Goal: Transaction & Acquisition: Subscribe to service/newsletter

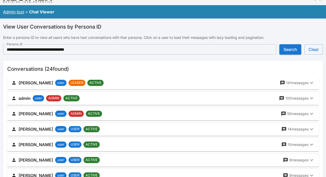
scroll to position [11, 0]
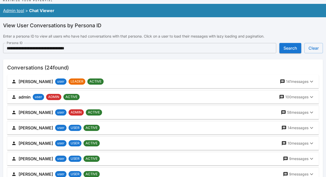
click at [18, 10] on link "Admin tool" at bounding box center [13, 10] width 21 height 5
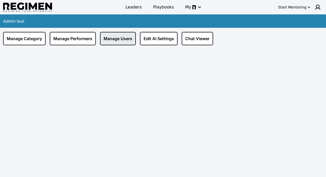
click at [119, 36] on link "Manage Users" at bounding box center [118, 38] width 36 height 13
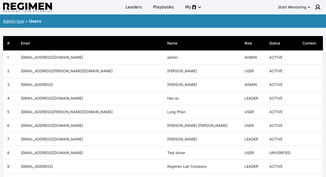
click at [21, 21] on link "Admin tool" at bounding box center [13, 21] width 21 height 5
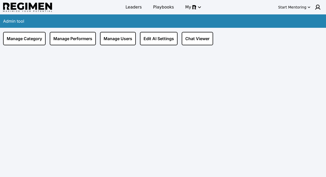
click at [71, 31] on div "Manage Category Manage Performers Manage Users Edit AI Settings Chat Viewer" at bounding box center [163, 37] width 326 height 18
click at [71, 36] on link "Manage Performers" at bounding box center [73, 38] width 46 height 13
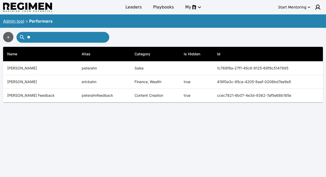
type input "*"
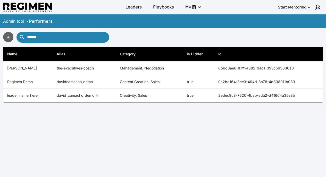
type input "******"
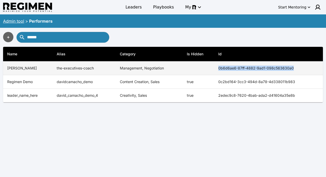
copy th "0b6d6ae6-87ff-4882-9ad1-098c563630a0"
drag, startPoint x: 306, startPoint y: 67, endPoint x: 220, endPoint y: 68, distance: 85.5
click at [220, 68] on th "0b6d6ae6-87ff-4882-9ad1-098c563630a0" at bounding box center [268, 69] width 109 height 14
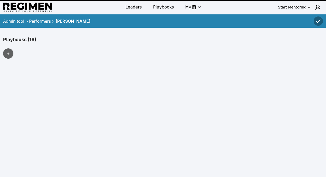
click at [41, 22] on link "Performers" at bounding box center [40, 21] width 22 height 5
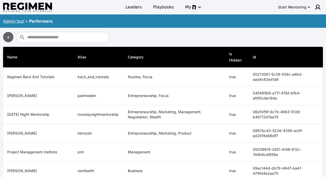
click at [17, 21] on link "Admin tool" at bounding box center [13, 21] width 21 height 5
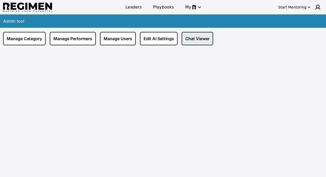
click at [200, 37] on link "Chat Viewer" at bounding box center [197, 38] width 31 height 13
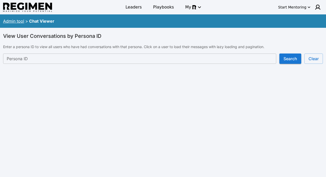
click at [142, 61] on input "Persona ID" at bounding box center [139, 59] width 273 height 10
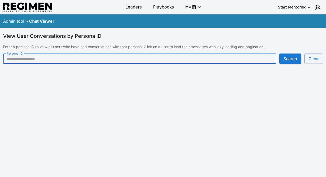
paste input "**********"
type input "**********"
click at [288, 57] on button "Search" at bounding box center [290, 59] width 22 height 10
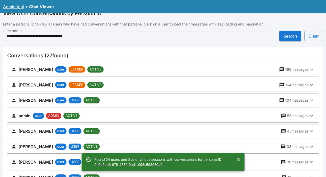
scroll to position [27, 0]
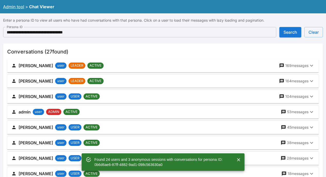
click at [196, 79] on div "David Camacho user LEADER ACTIVE 164 messages" at bounding box center [159, 81] width 297 height 7
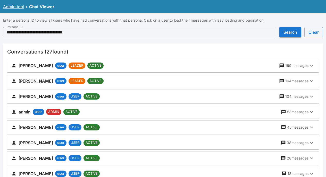
click at [136, 81] on div "David Camacho user LEADER ACTIVE 164 messages" at bounding box center [159, 81] width 297 height 7
click at [306, 80] on p "164 messages" at bounding box center [296, 81] width 23 height 5
click at [302, 80] on p "164 messages" at bounding box center [296, 81] width 23 height 5
click at [296, 81] on p "164 messages" at bounding box center [296, 81] width 23 height 5
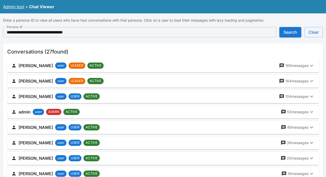
click at [296, 81] on p "164 messages" at bounding box center [296, 81] width 23 height 5
click at [233, 64] on div "David Camacho user LEADER ACTIVE 169 messages" at bounding box center [159, 65] width 297 height 7
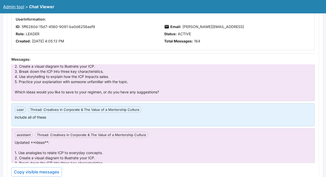
scroll to position [44, 0]
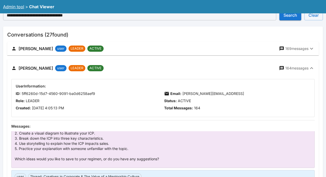
click at [293, 68] on p "164 messages" at bounding box center [296, 68] width 23 height 5
click at [299, 69] on p "164 messages" at bounding box center [296, 68] width 23 height 5
click at [313, 69] on icon "button" at bounding box center [311, 68] width 3 height 2
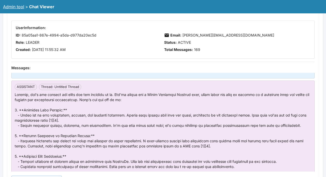
scroll to position [56, 0]
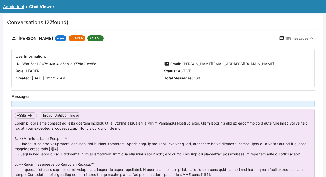
click at [303, 37] on p "169 messages" at bounding box center [296, 38] width 23 height 5
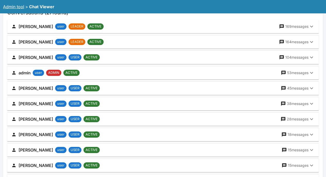
scroll to position [69, 0]
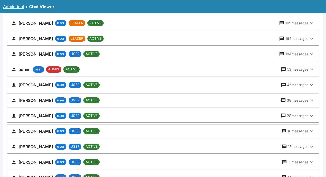
click at [297, 85] on p "45 messages" at bounding box center [297, 84] width 21 height 5
click at [311, 83] on button "Wids Derisma user USER ACTIVE 45 messages" at bounding box center [162, 84] width 311 height 13
click at [311, 83] on icon "button" at bounding box center [311, 85] width 6 height 6
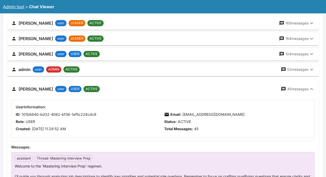
scroll to position [76, 0]
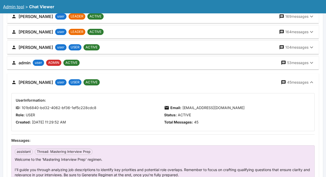
click at [309, 80] on icon "button" at bounding box center [311, 82] width 6 height 6
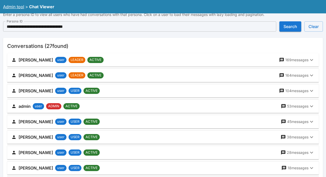
scroll to position [0, 0]
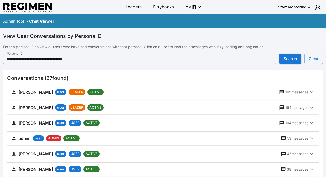
click at [134, 4] on span "Leaders" at bounding box center [133, 7] width 16 height 6
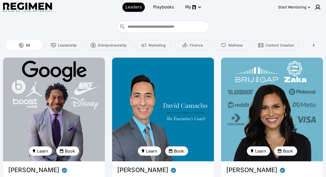
click at [131, 101] on img at bounding box center [162, 109] width 105 height 107
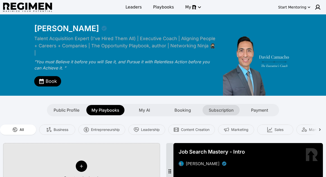
click at [221, 106] on div "Subscription" at bounding box center [220, 110] width 37 height 10
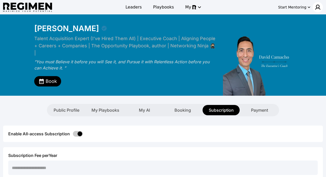
click at [320, 4] on div at bounding box center [317, 7] width 10 height 10
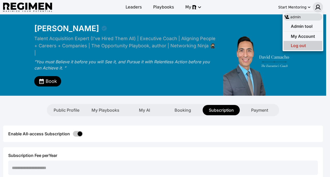
click at [300, 47] on span "Log out" at bounding box center [297, 45] width 15 height 5
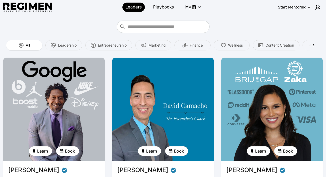
click at [185, 77] on img at bounding box center [162, 109] width 105 height 107
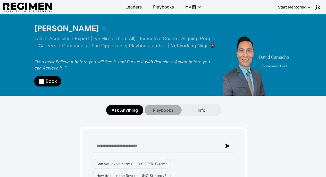
click at [171, 107] on span "Playbooks" at bounding box center [163, 110] width 21 height 6
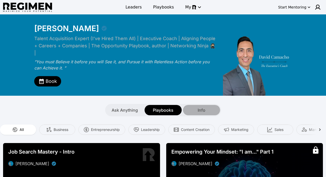
click at [193, 105] on div "Info" at bounding box center [201, 110] width 37 height 10
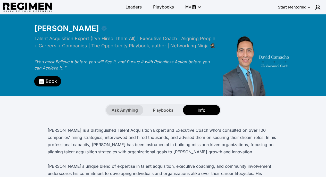
click at [134, 107] on span "Ask Anything" at bounding box center [124, 110] width 26 height 6
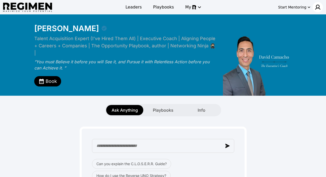
click at [320, 7] on img at bounding box center [317, 7] width 6 height 6
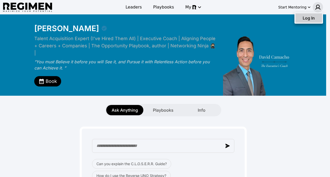
click at [308, 22] on div "Log In" at bounding box center [308, 17] width 27 height 9
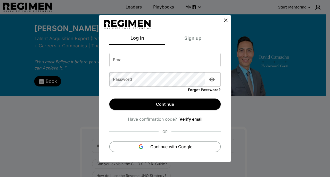
type input "**********"
click at [180, 61] on input "**********" at bounding box center [164, 60] width 111 height 14
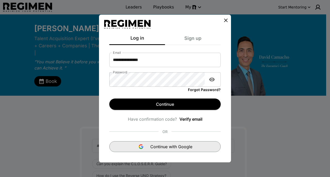
click at [180, 150] on button "Continue with Google" at bounding box center [164, 146] width 111 height 11
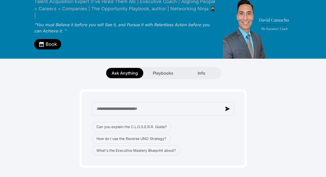
scroll to position [55, 0]
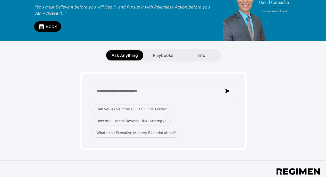
click at [174, 41] on div "Ask Anything Playbooks Info" at bounding box center [163, 51] width 326 height 21
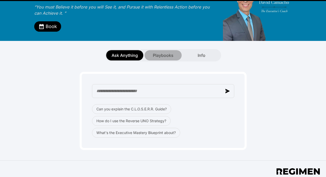
click at [173, 50] on div "Playbooks" at bounding box center [162, 55] width 37 height 10
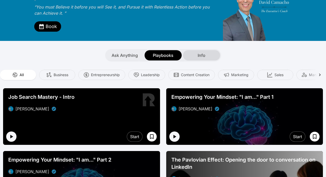
click at [191, 50] on div "Info" at bounding box center [201, 55] width 37 height 10
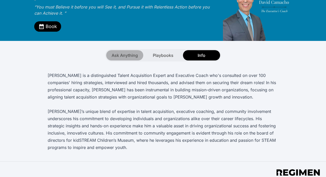
click at [125, 52] on span "Ask Anything" at bounding box center [124, 55] width 26 height 6
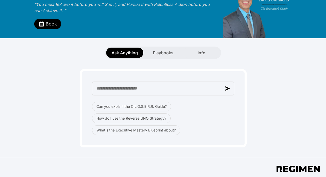
scroll to position [54, 0]
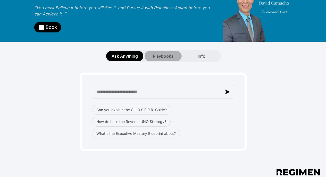
click at [155, 53] on span "Playbooks" at bounding box center [163, 56] width 21 height 6
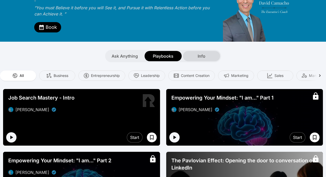
click at [200, 53] on span "Info" at bounding box center [201, 56] width 8 height 6
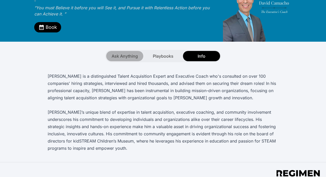
click at [134, 53] on span "Ask Anything" at bounding box center [124, 56] width 26 height 6
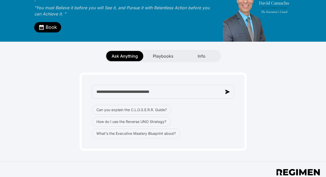
type input "**********"
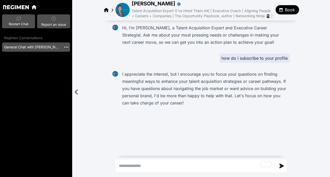
click at [149, 1] on span "[PERSON_NAME]" at bounding box center [154, 3] width 44 height 7
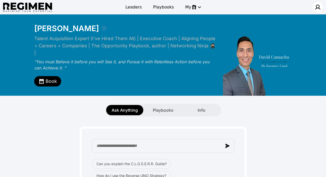
click at [317, 8] on img at bounding box center [317, 7] width 6 height 6
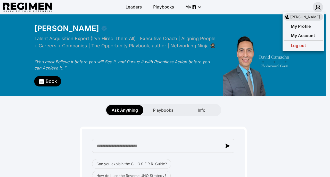
click at [317, 7] on div at bounding box center [165, 88] width 330 height 177
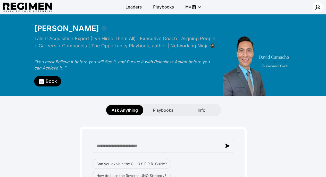
click at [317, 7] on img at bounding box center [317, 7] width 6 height 6
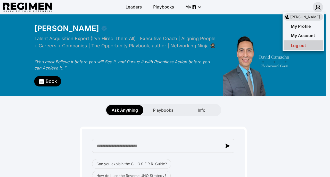
click at [307, 44] on div "Log out" at bounding box center [302, 45] width 39 height 9
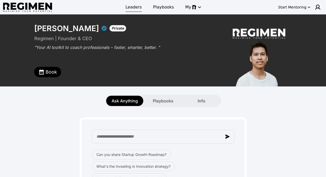
click at [131, 8] on span "Leaders" at bounding box center [133, 7] width 16 height 6
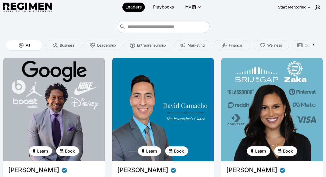
click at [150, 87] on img at bounding box center [162, 109] width 105 height 107
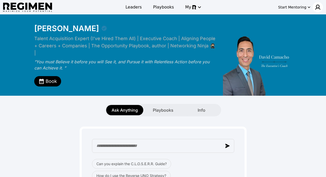
click at [316, 9] on img at bounding box center [317, 7] width 6 height 6
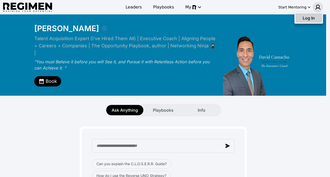
click at [312, 16] on span "Log In" at bounding box center [308, 17] width 12 height 5
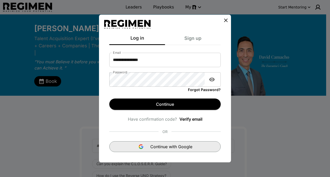
click at [159, 146] on span "Continue with Google" at bounding box center [171, 147] width 42 height 6
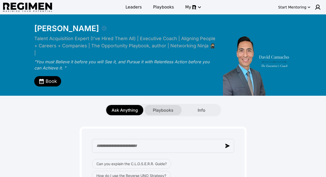
click at [159, 107] on span "Playbooks" at bounding box center [163, 110] width 21 height 6
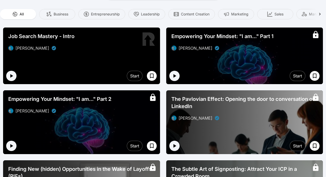
scroll to position [117, 0]
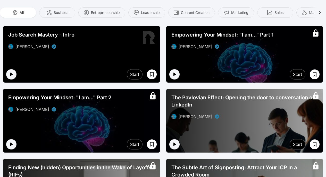
click at [123, 114] on div at bounding box center [81, 121] width 157 height 64
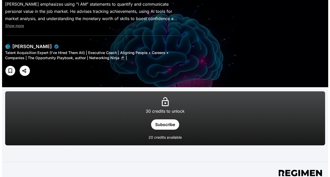
scroll to position [47, 0]
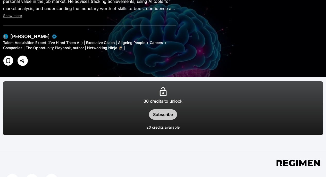
click at [159, 115] on button "Subscribe" at bounding box center [163, 114] width 28 height 10
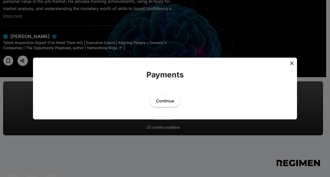
click at [166, 101] on div "Payments Continue" at bounding box center [165, 88] width 264 height 47
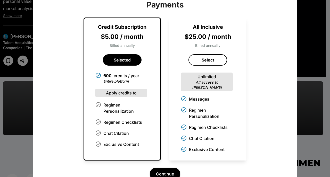
scroll to position [30, 0]
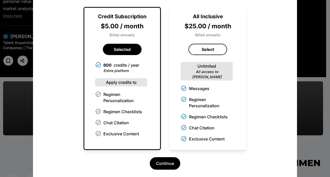
click at [196, 46] on div "Select" at bounding box center [207, 49] width 39 height 11
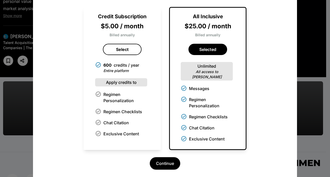
scroll to position [30, 0]
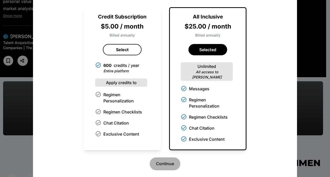
click at [159, 161] on button "Continue" at bounding box center [165, 164] width 30 height 12
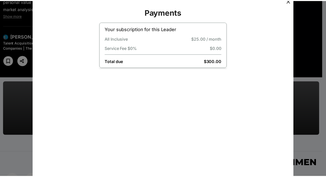
scroll to position [0, 0]
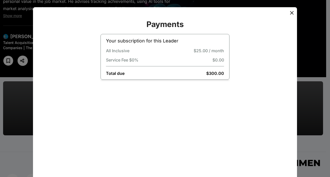
click at [289, 11] on icon at bounding box center [291, 13] width 6 height 6
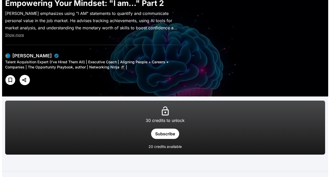
scroll to position [37, 0]
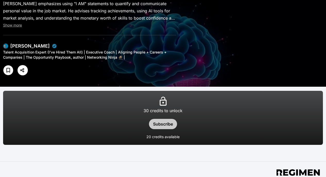
click at [162, 121] on button "Subscribe" at bounding box center [163, 124] width 28 height 10
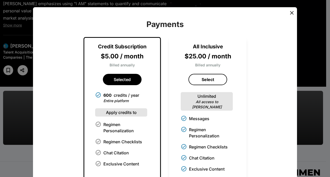
click at [163, 105] on div "Credit Subscription $5.00 / month Billed annually Selected 600 credits / year E…" at bounding box center [164, 108] width 253 height 143
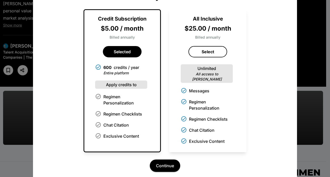
scroll to position [27, 0]
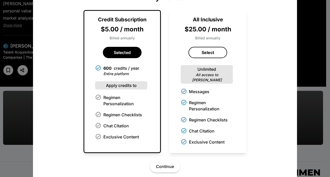
click at [167, 164] on button "Continue" at bounding box center [165, 166] width 30 height 12
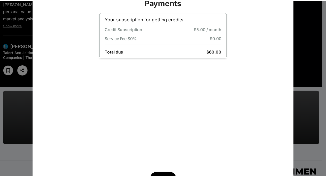
scroll to position [0, 0]
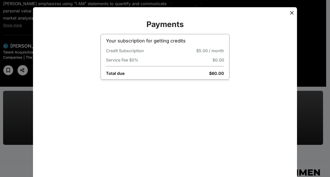
click at [290, 12] on icon at bounding box center [292, 13] width 4 height 4
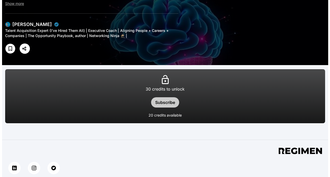
scroll to position [71, 0]
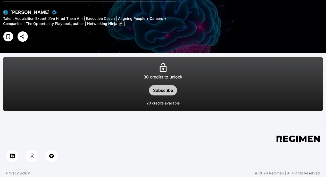
click at [171, 90] on button "Subscribe" at bounding box center [163, 90] width 28 height 10
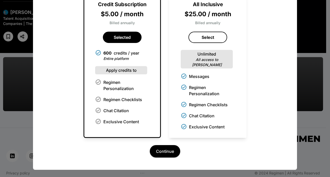
scroll to position [37, 0]
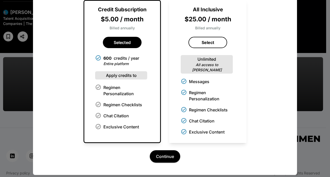
click at [184, 22] on div "$25.00 / month" at bounding box center [207, 19] width 47 height 8
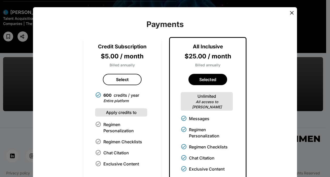
scroll to position [42, 0]
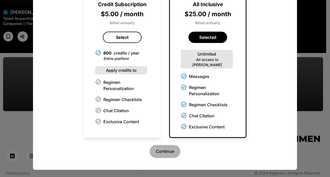
click at [167, 148] on button "Continue" at bounding box center [165, 151] width 30 height 12
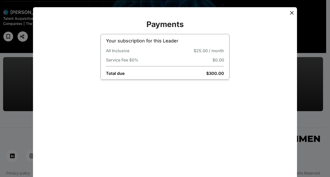
click at [166, 76] on div "Total due $300.00" at bounding box center [165, 73] width 118 height 6
click at [288, 13] on icon at bounding box center [291, 13] width 6 height 6
